Goal: Task Accomplishment & Management: Complete application form

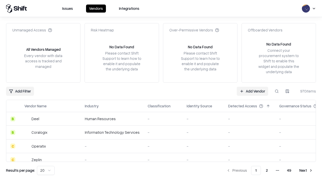
click at [252, 91] on link "Add Vendor" at bounding box center [252, 91] width 31 height 9
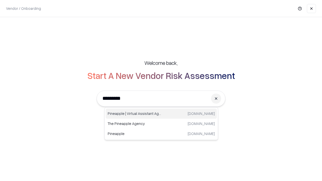
click at [161, 114] on div "Pineapple | Virtual Assistant Agency [DOMAIN_NAME]" at bounding box center [161, 114] width 111 height 10
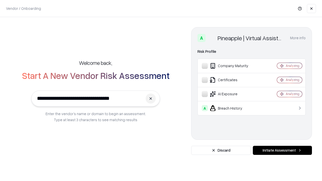
type input "**********"
click at [282, 150] on button "Initiate Assessment" at bounding box center [282, 150] width 59 height 9
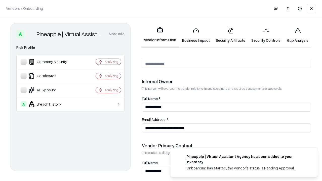
scroll to position [261, 0]
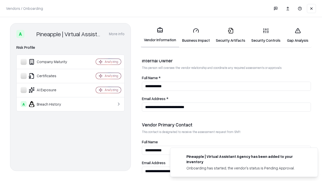
click at [196, 35] on link "Business Impact" at bounding box center [196, 35] width 34 height 23
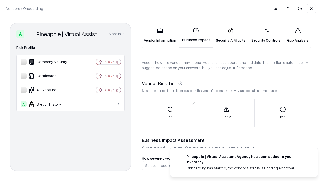
click at [298, 35] on link "Gap Analysis" at bounding box center [297, 35] width 28 height 23
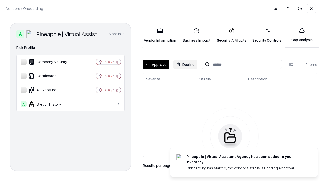
click at [156, 64] on button "Approve" at bounding box center [156, 64] width 26 height 9
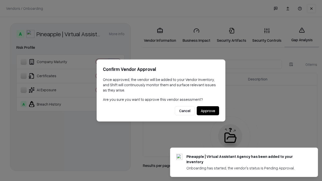
click at [208, 111] on button "Approve" at bounding box center [208, 110] width 22 height 9
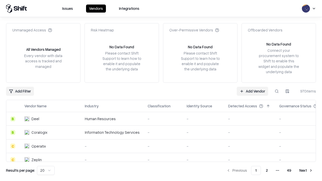
type input "**********"
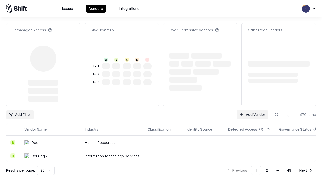
click at [252, 110] on link "Add Vendor" at bounding box center [252, 114] width 31 height 9
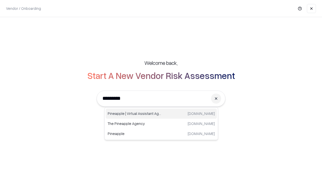
click at [161, 114] on div "Pineapple | Virtual Assistant Agency [DOMAIN_NAME]" at bounding box center [161, 114] width 111 height 10
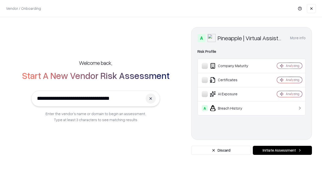
type input "**********"
click at [282, 150] on button "Initiate Assessment" at bounding box center [282, 150] width 59 height 9
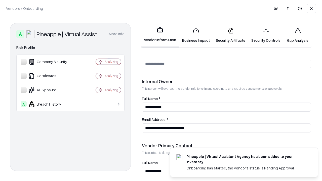
scroll to position [261, 0]
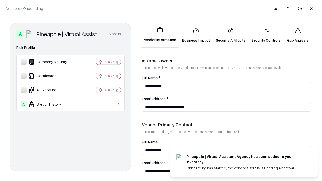
click at [298, 35] on link "Gap Analysis" at bounding box center [297, 35] width 28 height 23
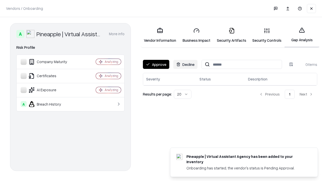
click at [156, 64] on button "Approve" at bounding box center [156, 64] width 26 height 9
